Goal: Navigation & Orientation: Find specific page/section

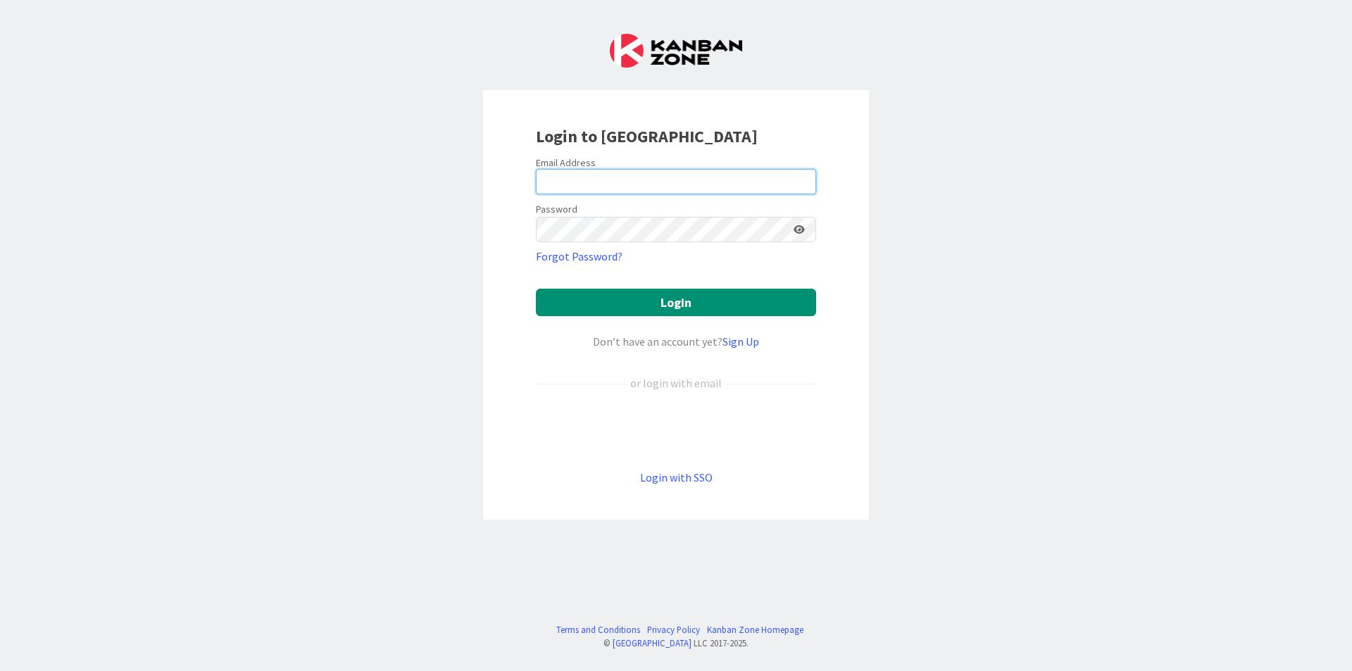
click at [695, 192] on input "email" at bounding box center [676, 181] width 280 height 25
type input "[EMAIL_ADDRESS][DOMAIN_NAME]"
click at [536, 289] on button "Login" at bounding box center [676, 302] width 280 height 27
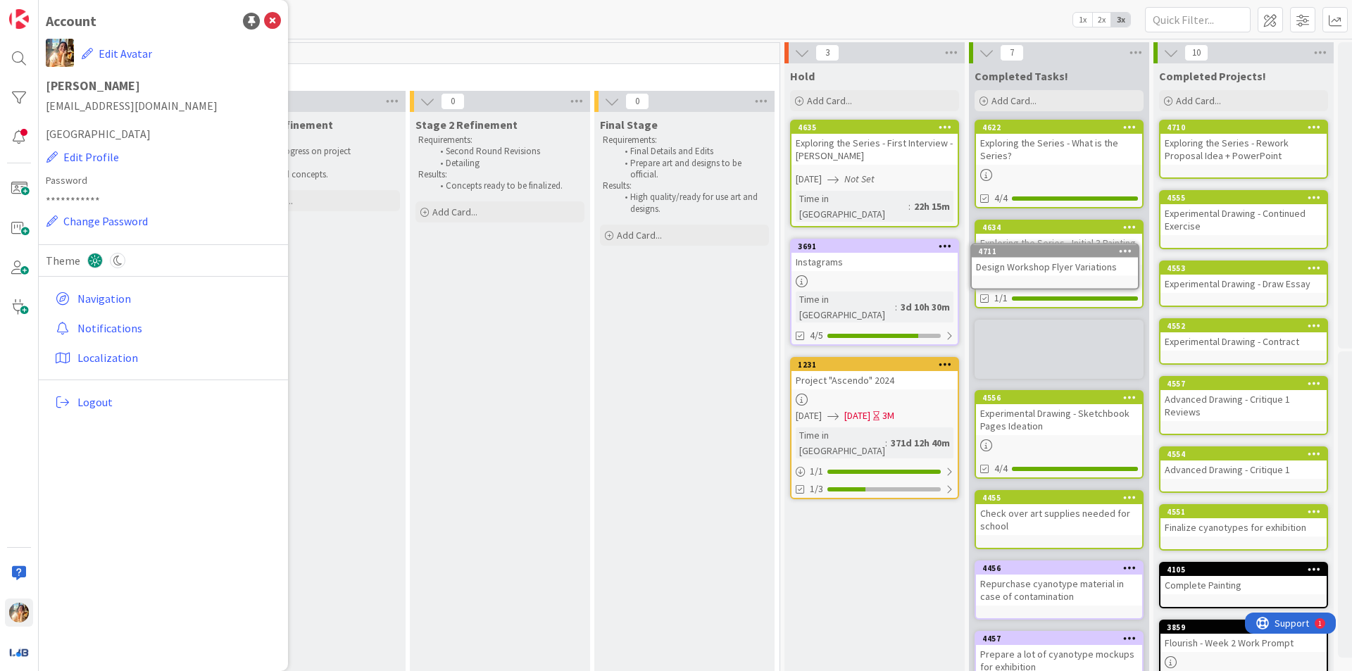
scroll to position [0, 763]
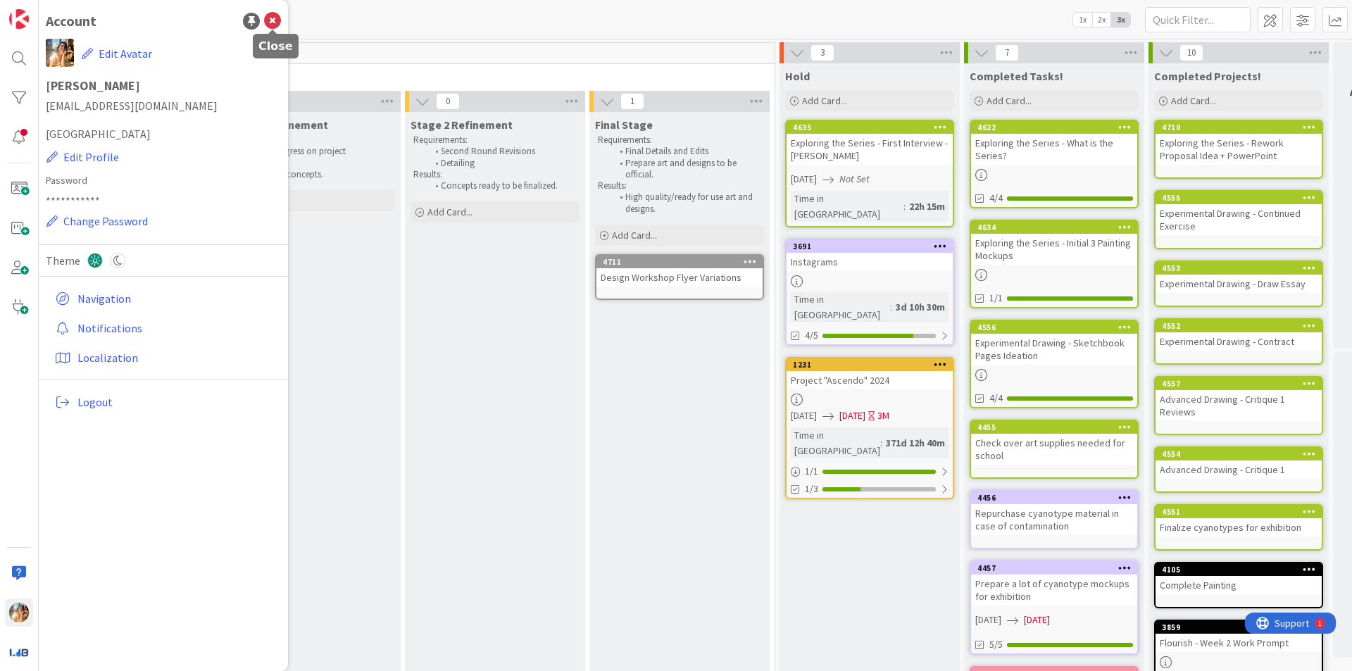
click at [276, 25] on icon at bounding box center [272, 21] width 17 height 17
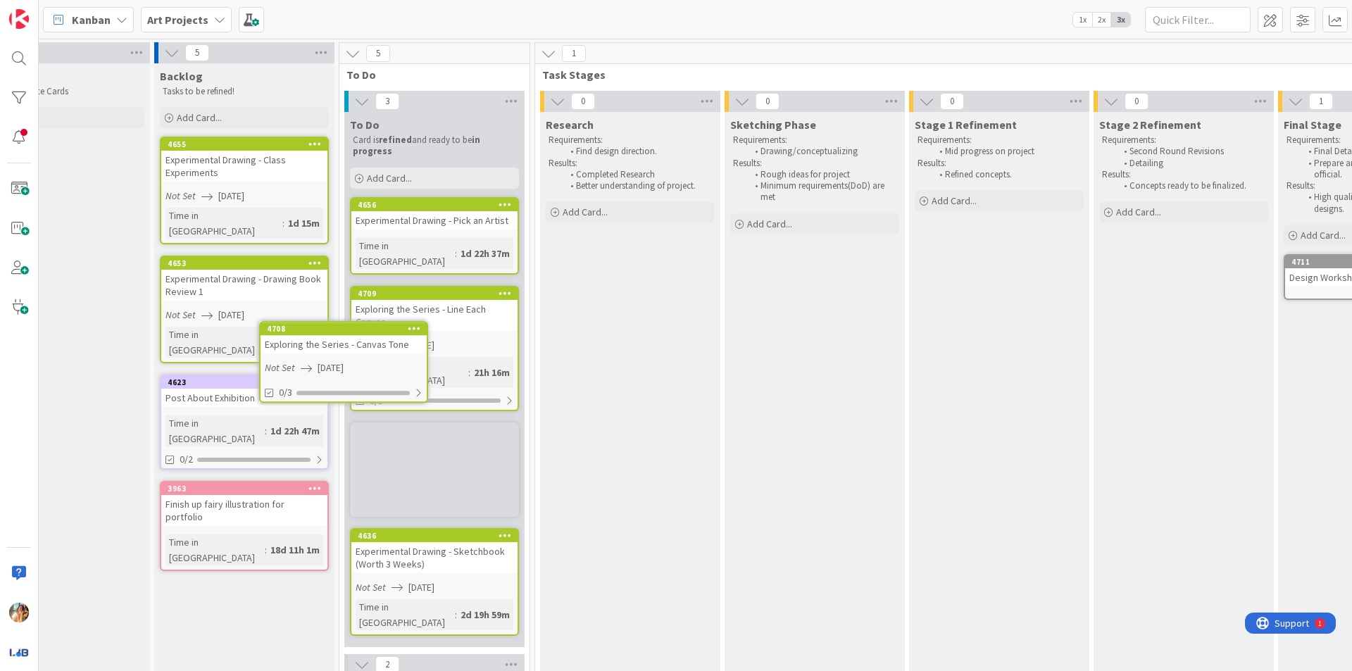
scroll to position [0, 70]
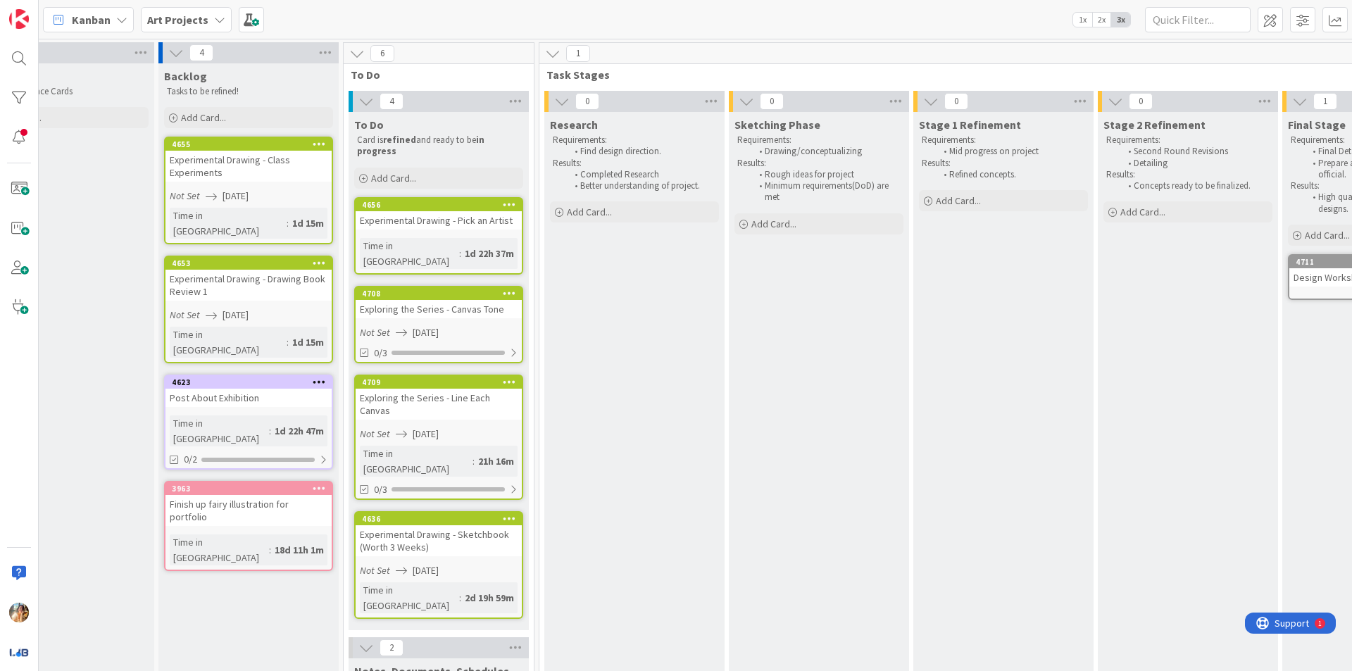
click at [173, 5] on div "Kanban Art Projects 1x 2x 3x" at bounding box center [696, 19] width 1314 height 39
click at [189, 23] on b "Art Projects" at bounding box center [177, 20] width 61 height 14
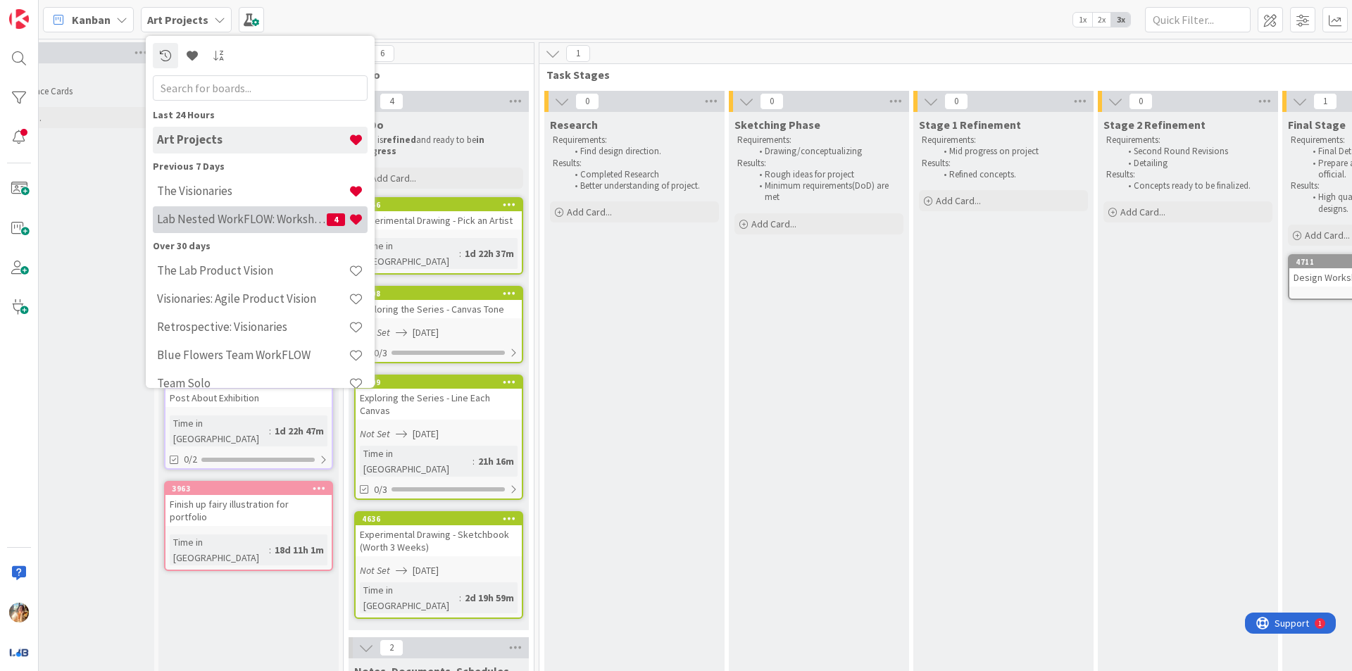
click at [220, 216] on h4 "Lab Nested WorkFLOW: Workshop" at bounding box center [242, 219] width 170 height 14
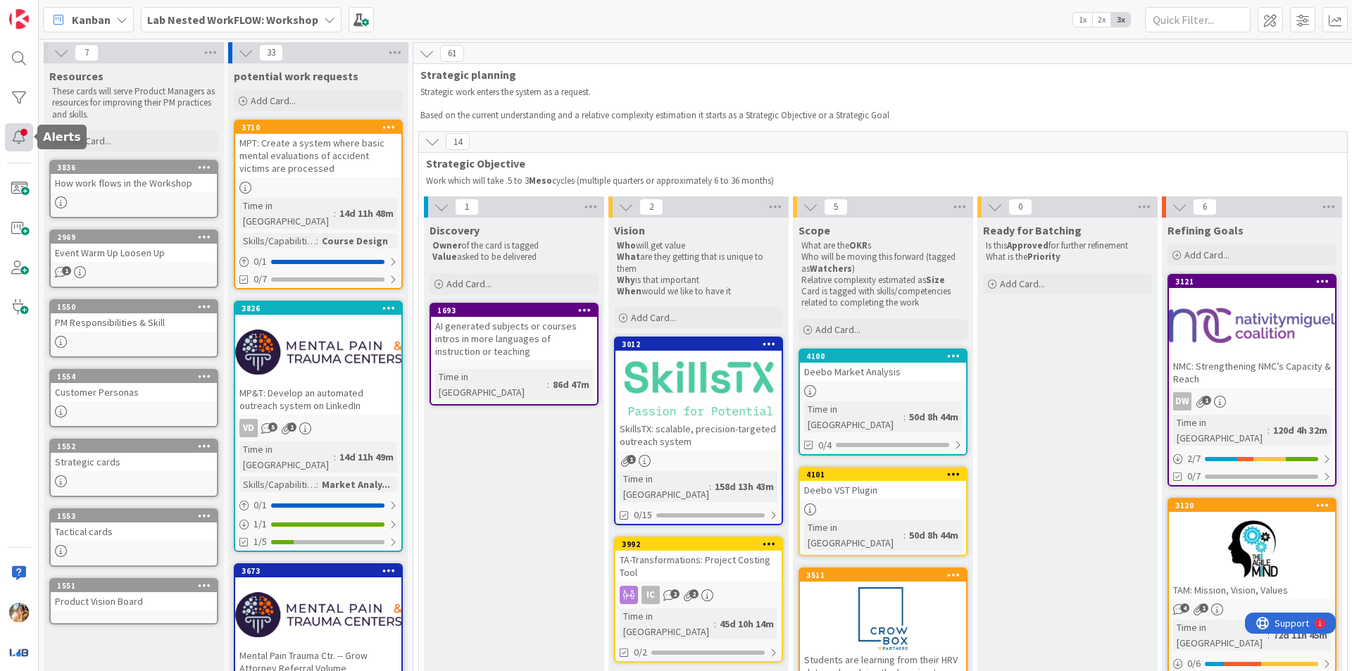
click at [14, 134] on div at bounding box center [19, 137] width 28 height 28
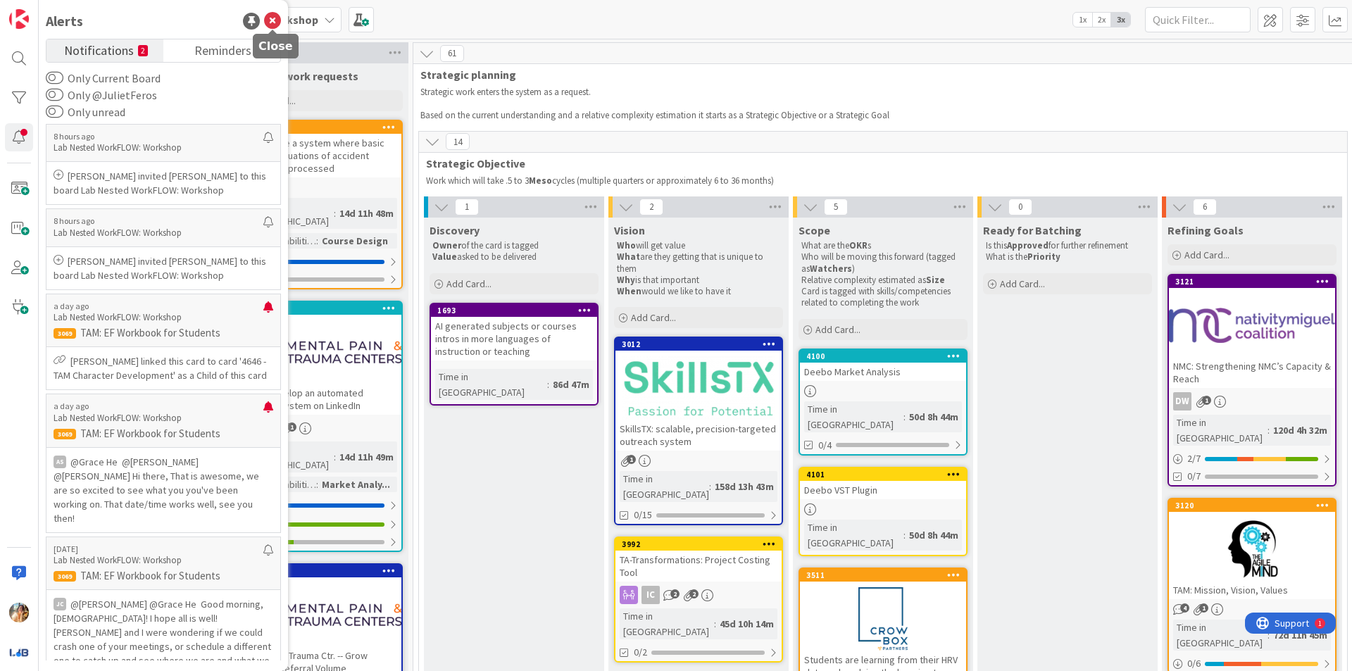
click at [269, 27] on icon at bounding box center [272, 21] width 17 height 17
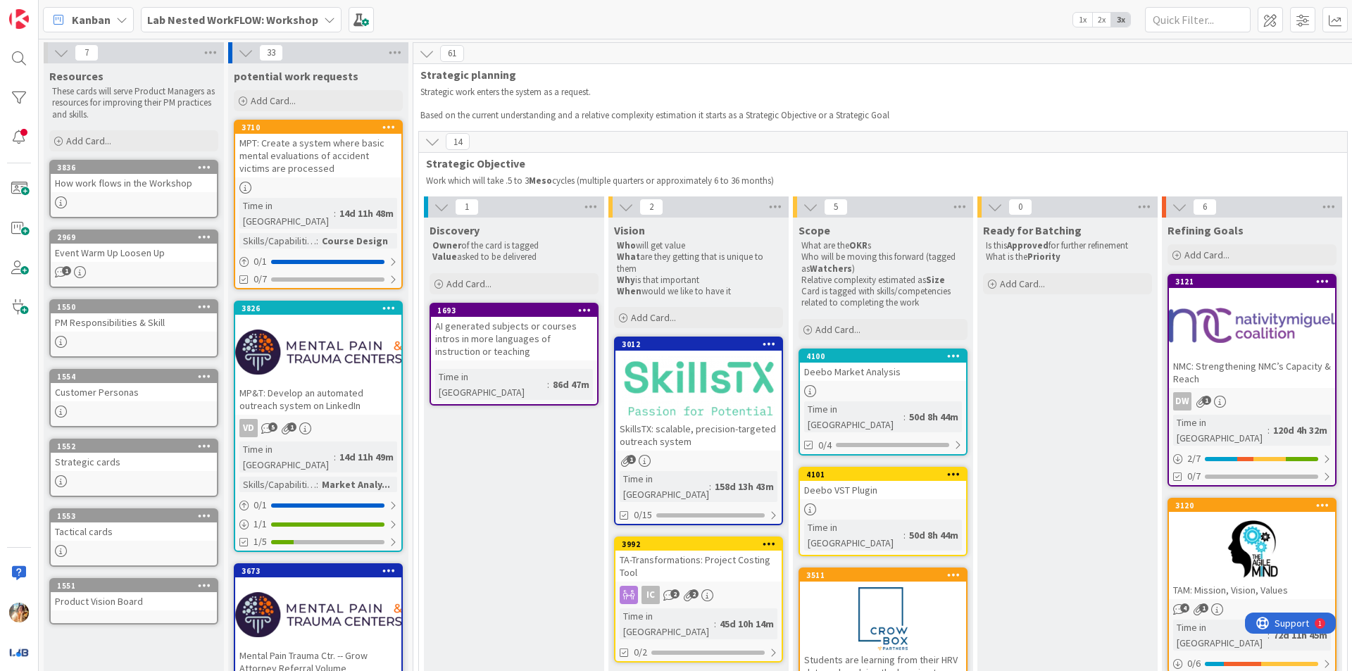
click at [287, 23] on b "Lab Nested WorkFLOW: Workshop" at bounding box center [232, 20] width 171 height 14
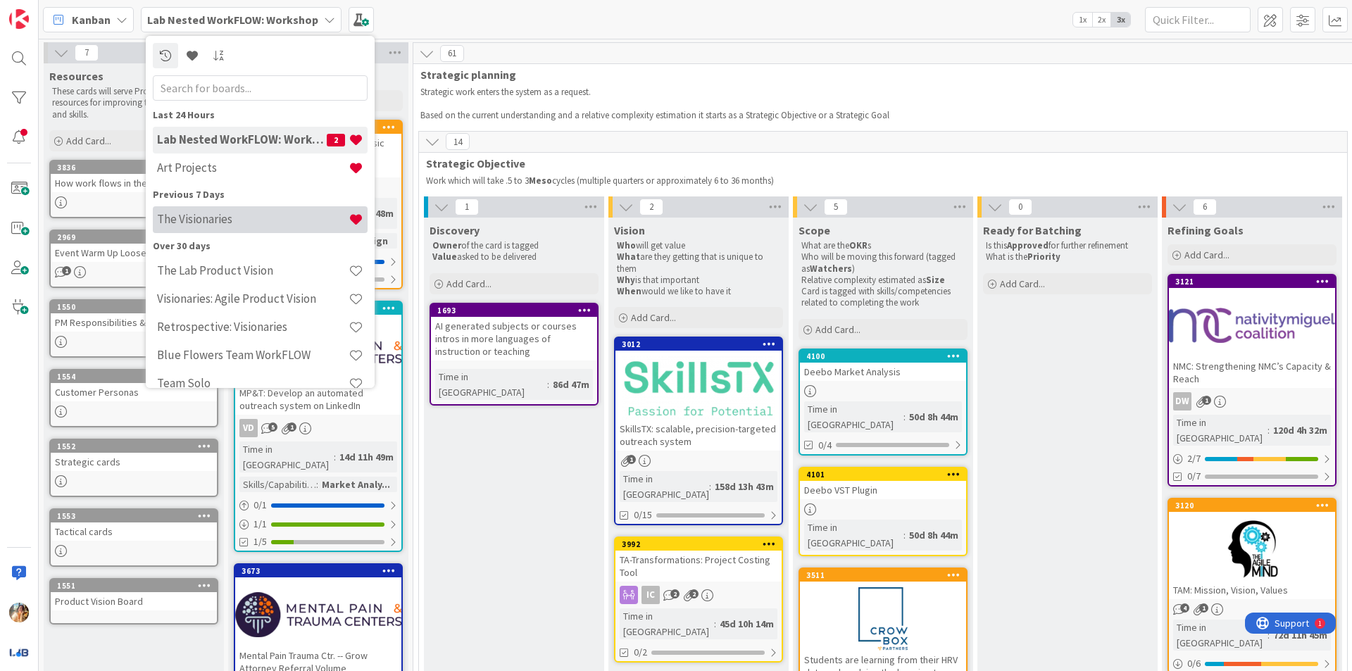
click at [277, 208] on div "The Visionaries" at bounding box center [260, 219] width 215 height 27
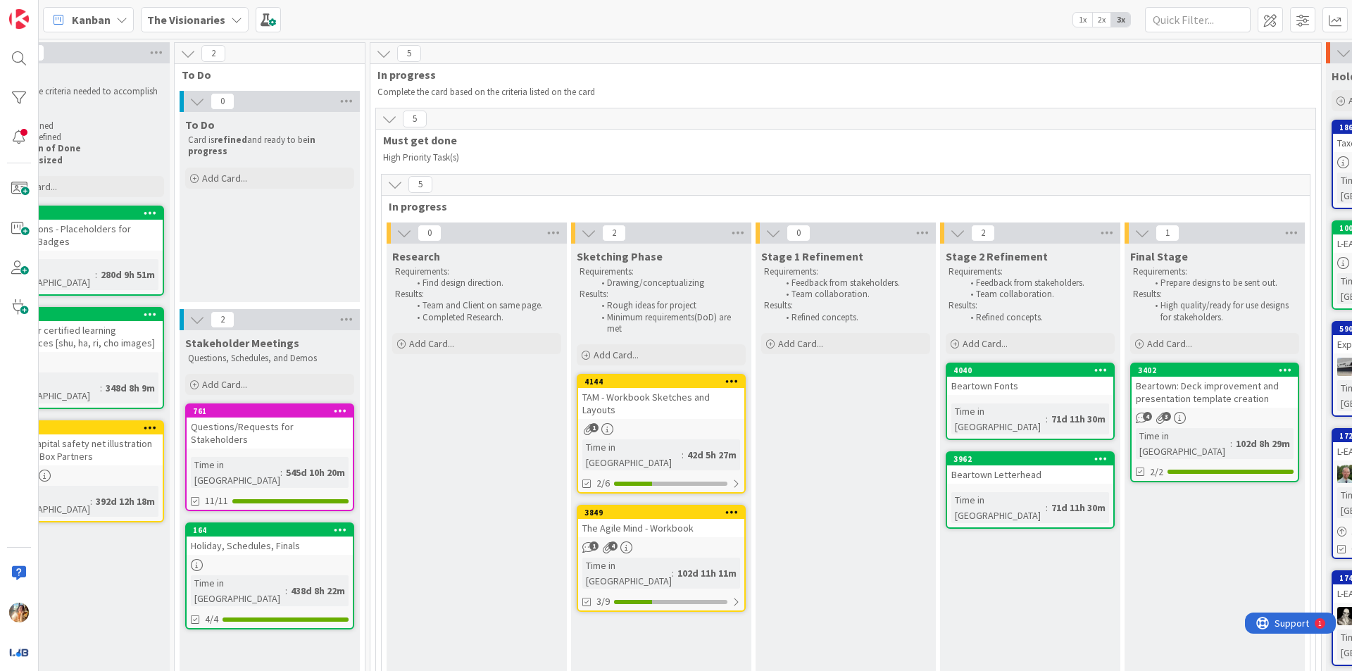
scroll to position [0, 242]
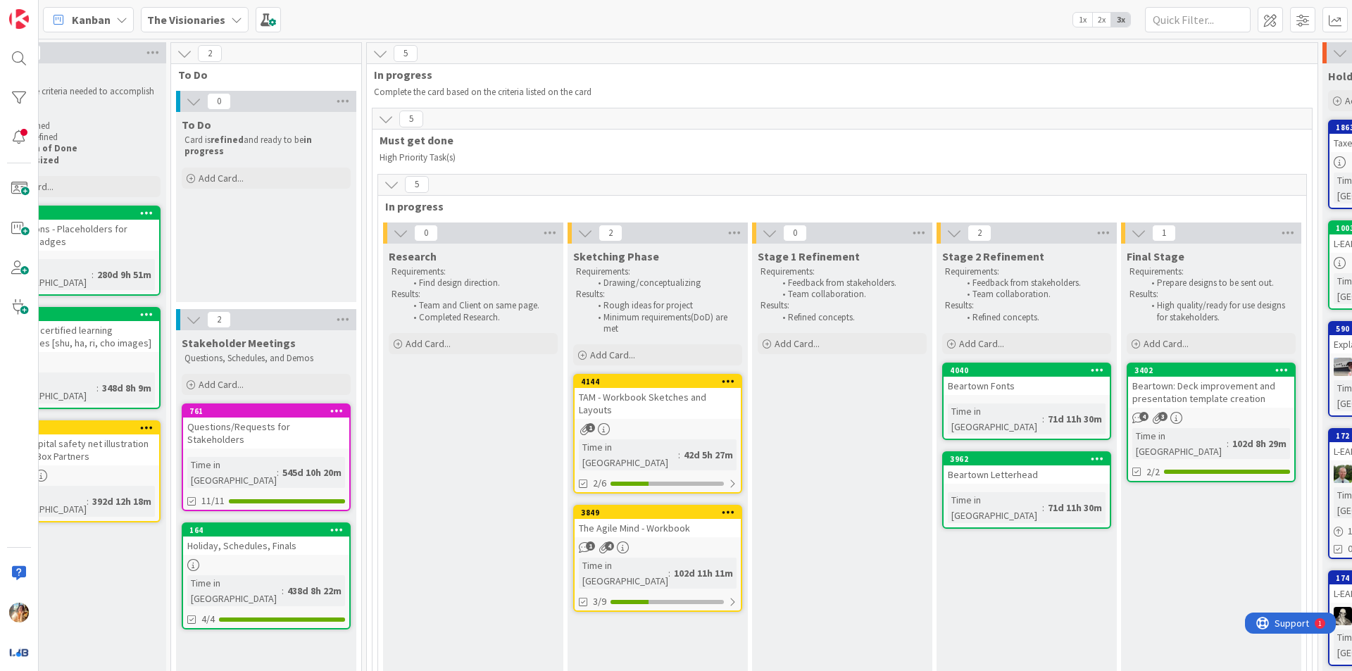
click at [692, 409] on div "TAM - Workbook Sketches and Layouts" at bounding box center [658, 403] width 166 height 31
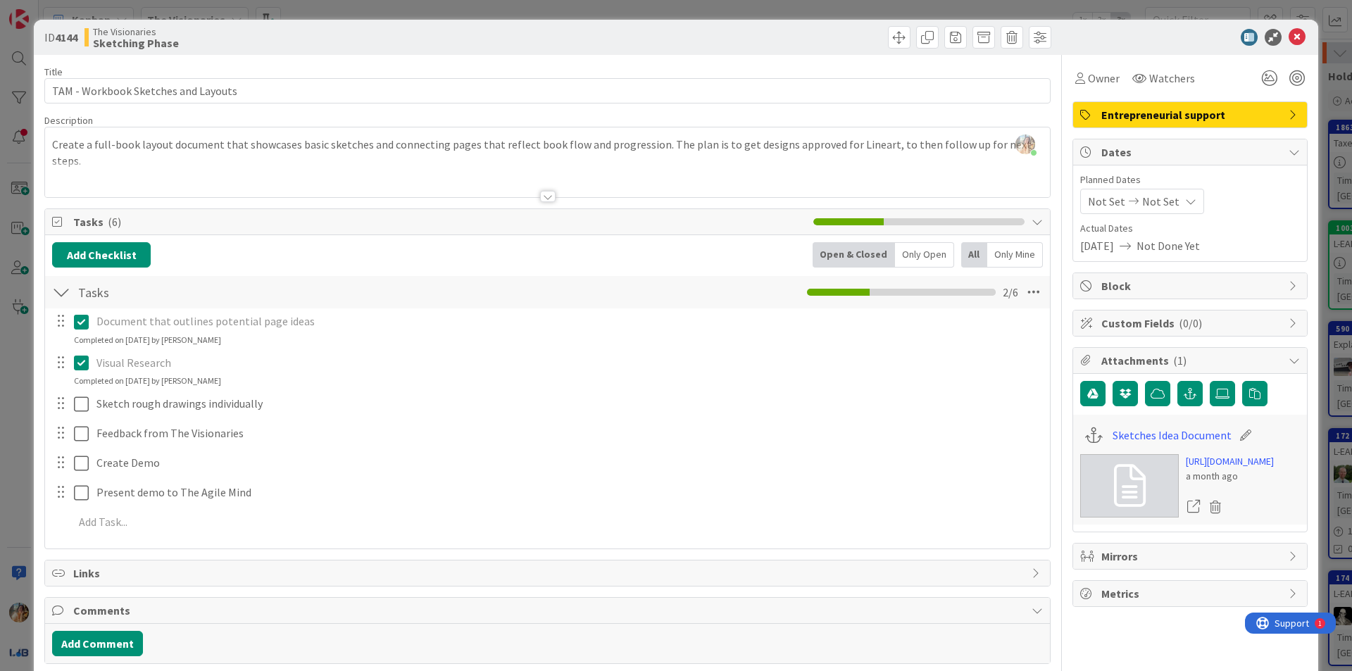
click at [0, 433] on div "ID 4144 The Visionaries Sketching Phase Title 35 / 128 TAM - Workbook Sketches …" at bounding box center [676, 335] width 1352 height 671
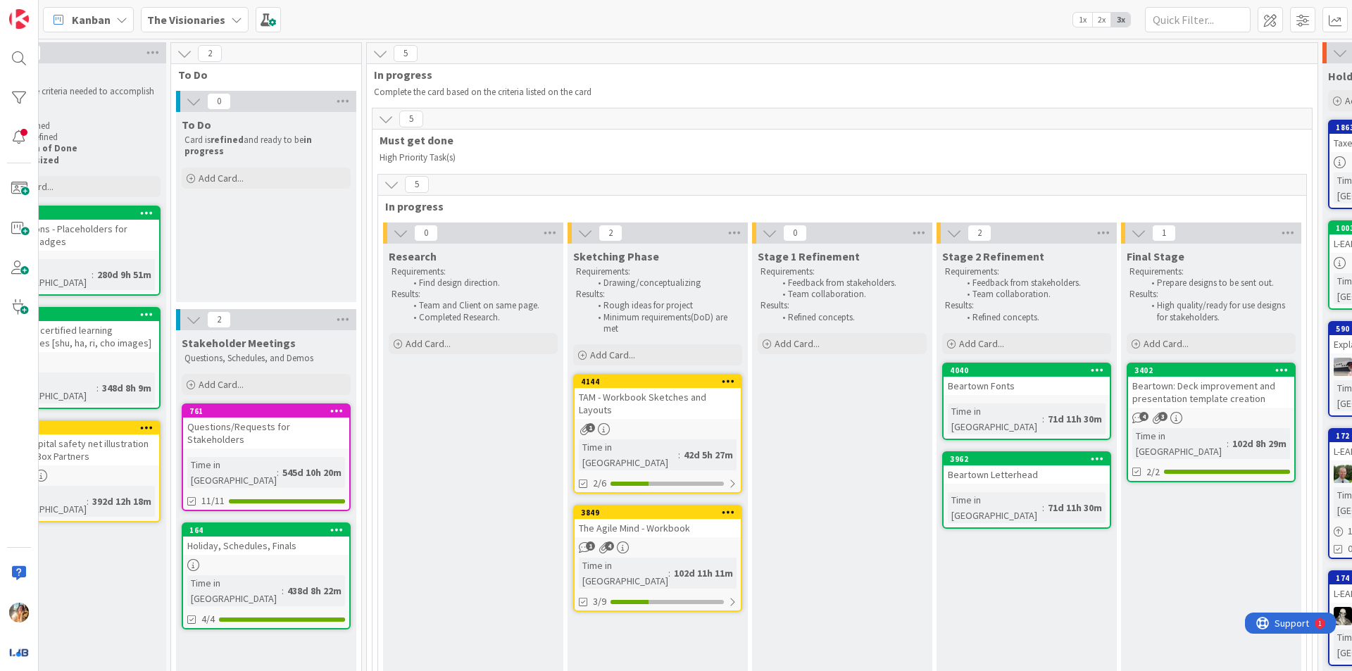
click at [722, 525] on link "3849 The Agile Mind - Workbook 1 4 Time in Column : 102d 11h 11m 3/9" at bounding box center [657, 558] width 169 height 107
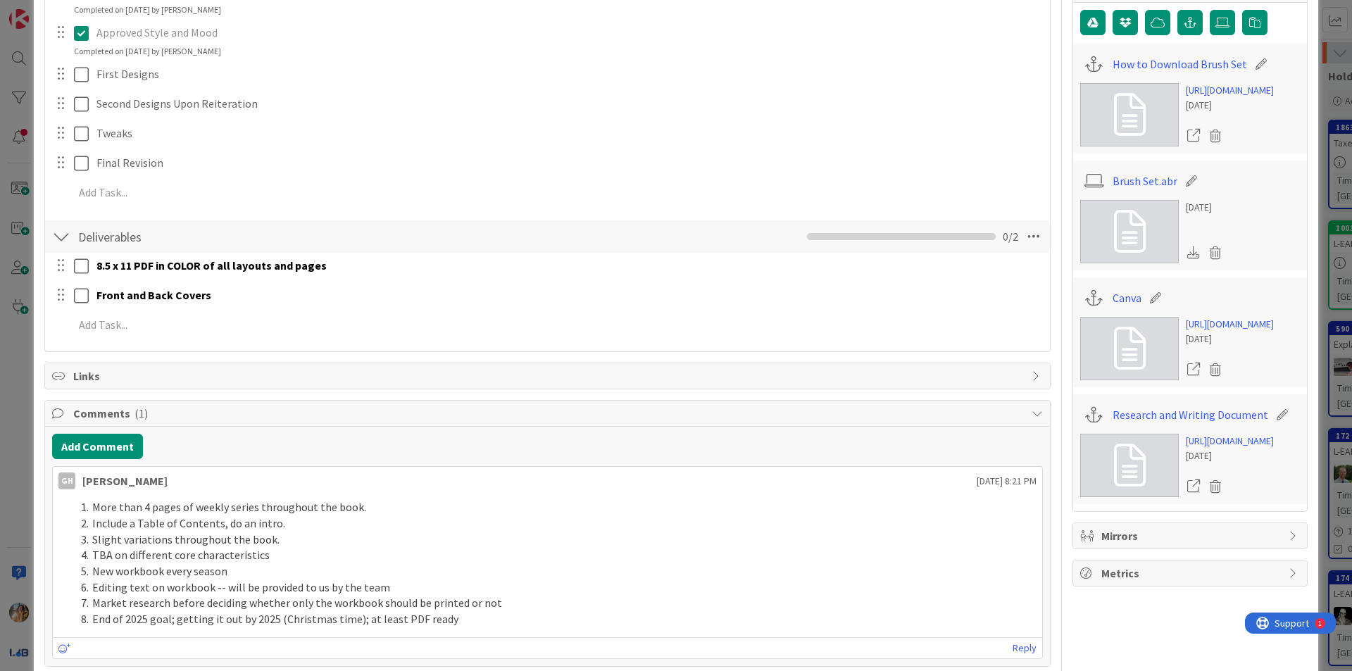
scroll to position [423, 0]
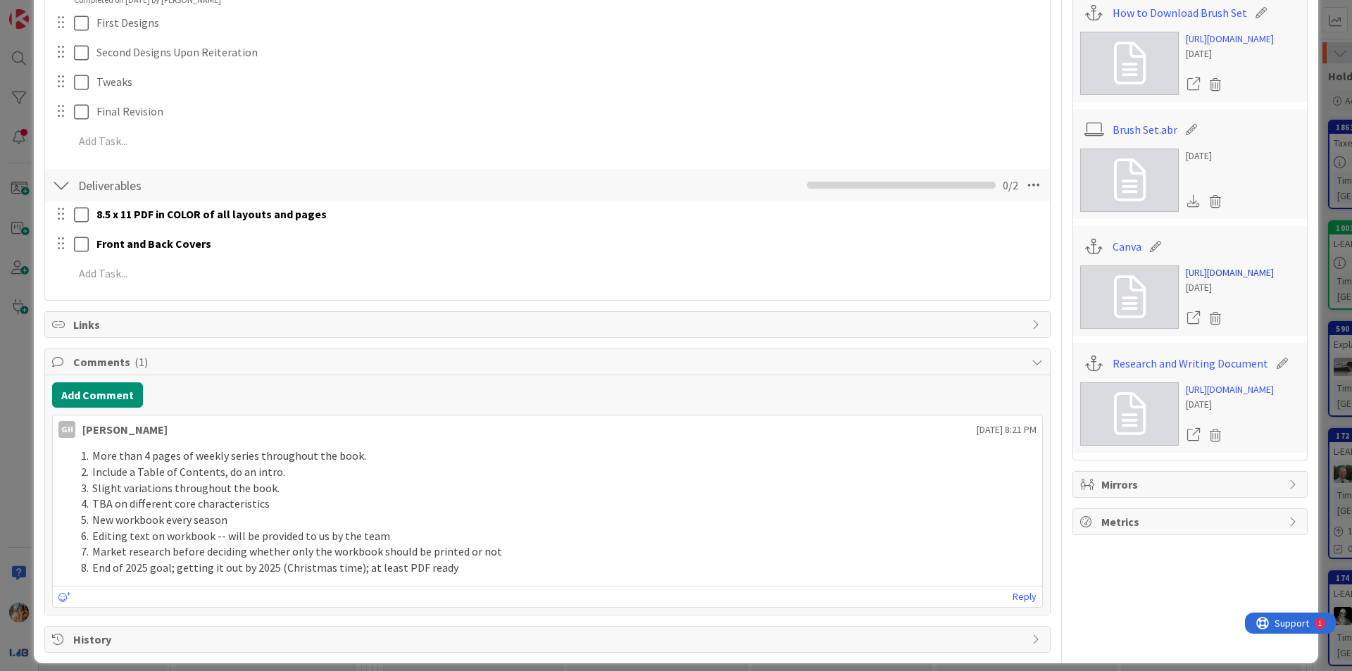
click at [1214, 280] on link "[URL][DOMAIN_NAME]" at bounding box center [1230, 273] width 88 height 15
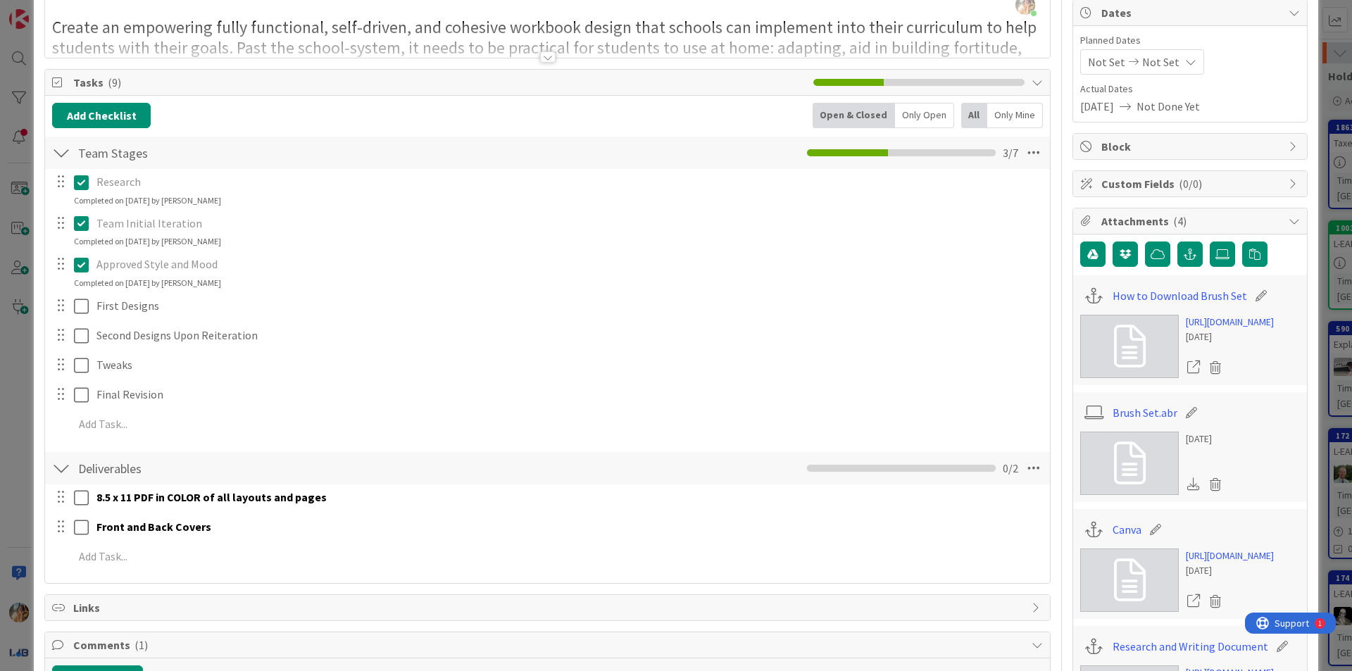
scroll to position [0, 0]
